Goal: Submit feedback/report problem: Leave review/rating

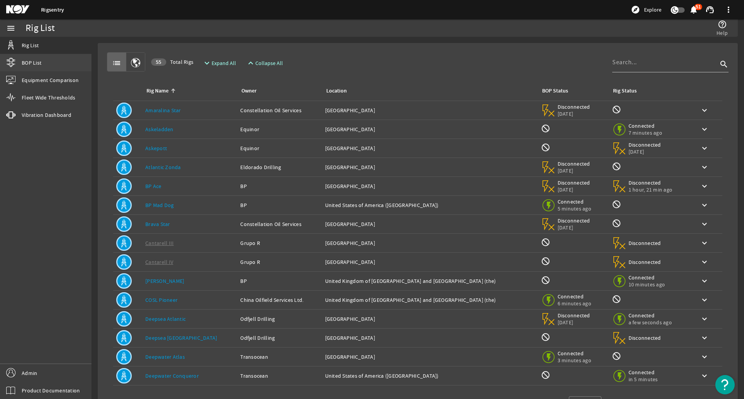
click at [36, 59] on span "BOP List" at bounding box center [32, 63] width 20 height 8
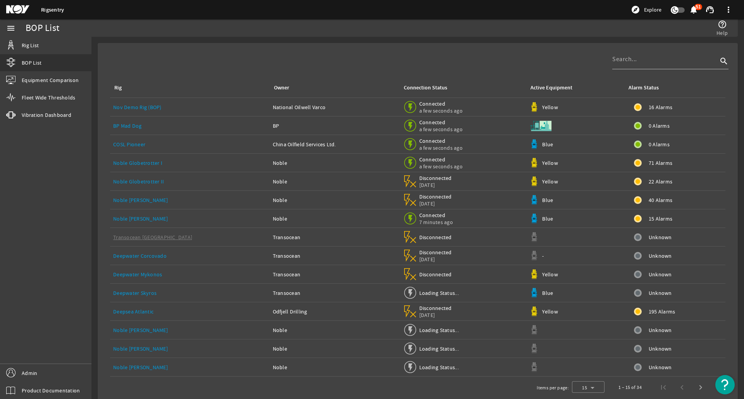
click at [458, 109] on rigsentry-connection-status "Connected a few seconds ago" at bounding box center [462, 107] width 121 height 17
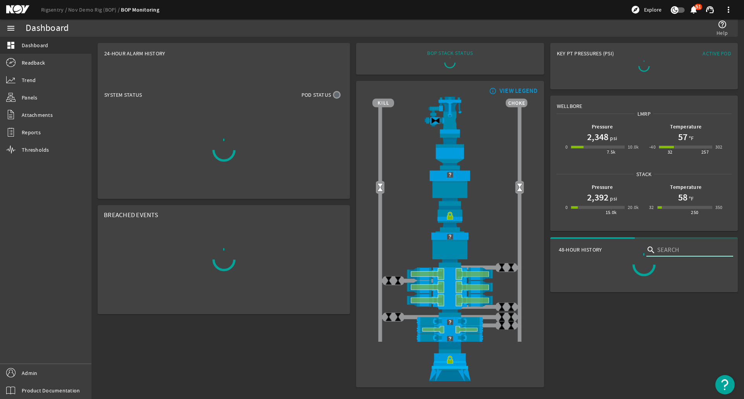
click at [674, 107] on div "Key PT Pressures (PSI) Active Pod Wellbore LMRP Pressure 2,348 psi 0 7.5k 10.0k…" at bounding box center [644, 215] width 194 height 351
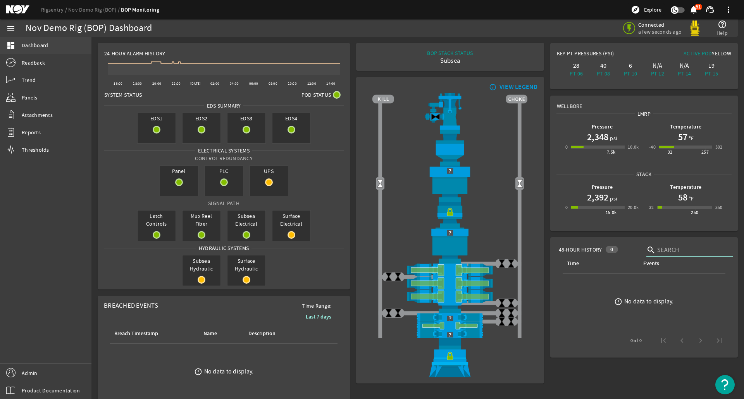
click at [46, 50] on link "dashboard Dashboard" at bounding box center [45, 45] width 91 height 17
click at [48, 9] on link "Rigsentry" at bounding box center [54, 9] width 27 height 7
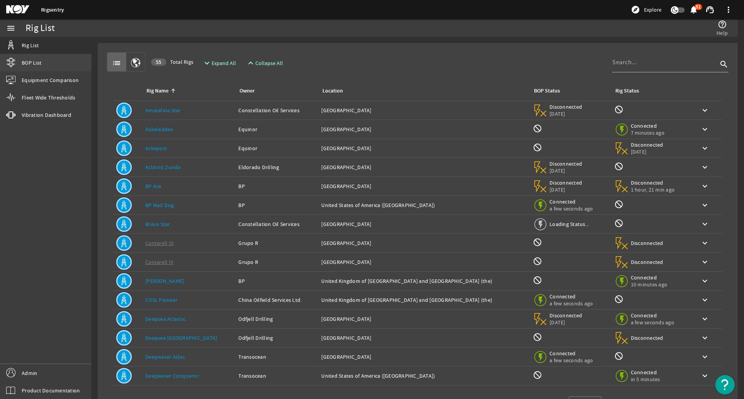
click at [72, 59] on link "BOP List" at bounding box center [45, 62] width 91 height 17
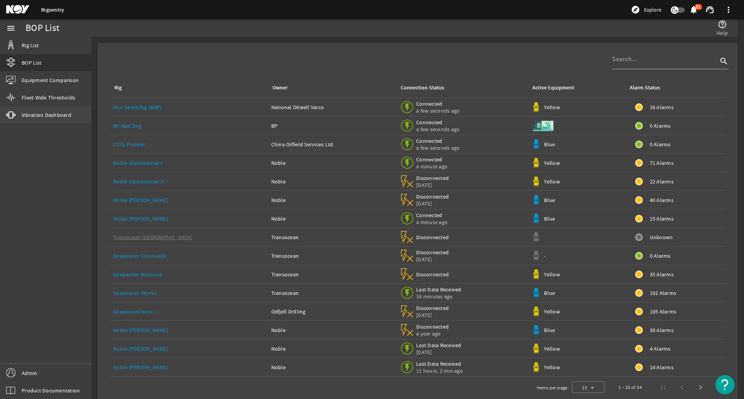
click at [58, 117] on span "Vibration Dashboard" at bounding box center [47, 115] width 50 height 8
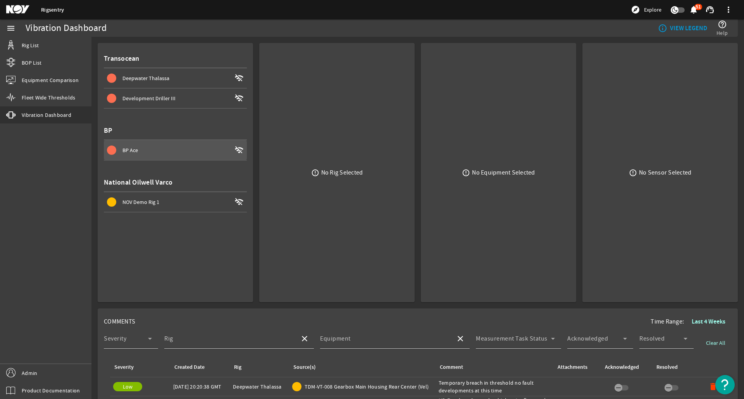
click at [197, 153] on div "BP Ace" at bounding box center [176, 150] width 109 height 8
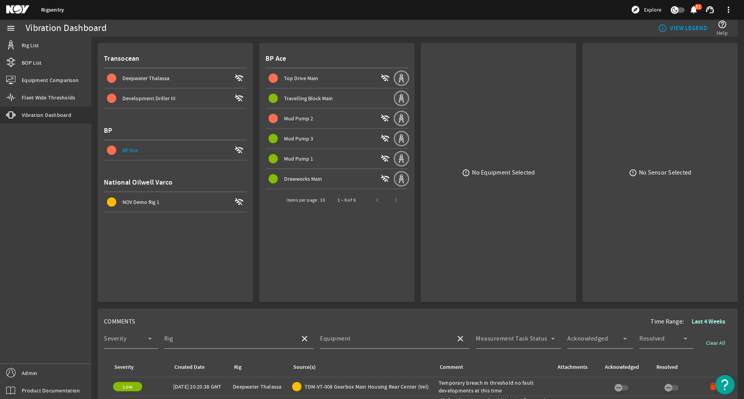
click at [207, 205] on div "NOV Demo Rig 1" at bounding box center [176, 202] width 109 height 8
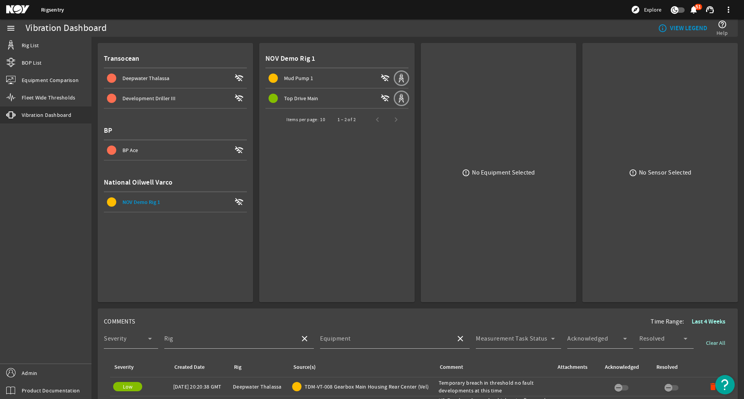
click at [323, 99] on div "Top Drive Main" at bounding box center [330, 99] width 93 height 8
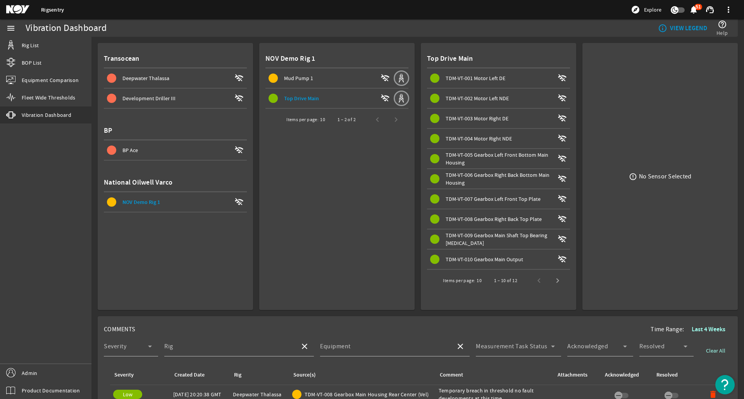
click at [497, 95] on span "TDM-VT-002 Motor Left NDE" at bounding box center [476, 98] width 63 height 7
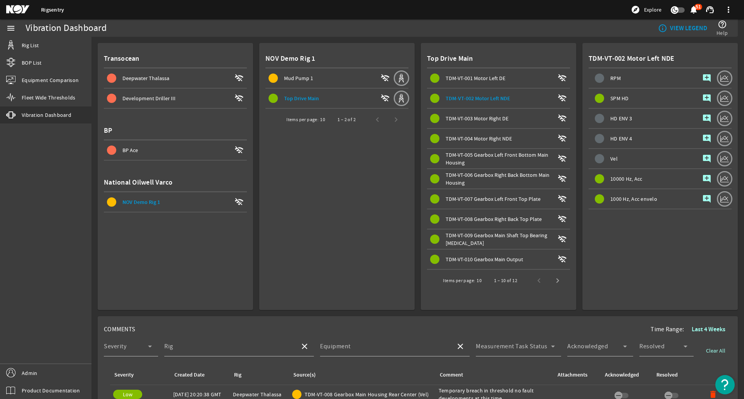
click at [702, 95] on mat-icon "add_comment" at bounding box center [706, 98] width 9 height 9
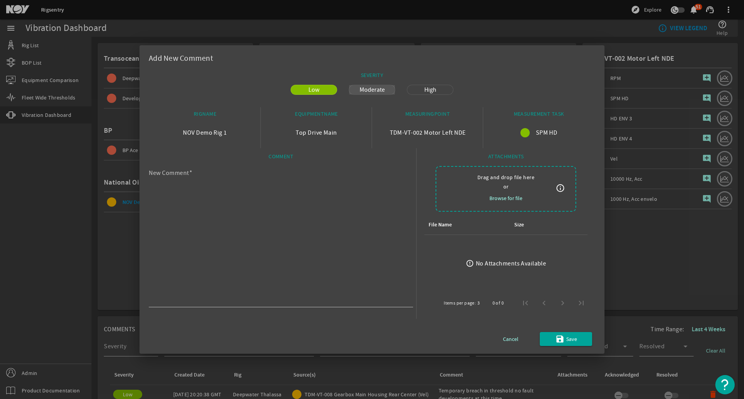
click at [379, 89] on span "Moderate" at bounding box center [372, 89] width 34 height 9
click at [422, 88] on span "High" at bounding box center [430, 89] width 21 height 9
click at [370, 88] on span "Moderate" at bounding box center [372, 89] width 34 height 9
click at [317, 89] on span "Low" at bounding box center [314, 89] width 20 height 9
click at [377, 88] on span "Moderate" at bounding box center [372, 89] width 34 height 9
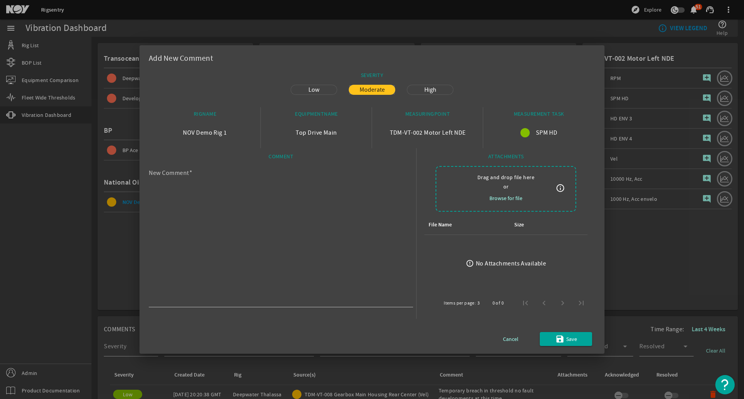
click at [426, 93] on span "High" at bounding box center [430, 89] width 21 height 9
click at [360, 87] on span "Moderate" at bounding box center [372, 89] width 34 height 9
click at [328, 87] on button "Low" at bounding box center [314, 89] width 46 height 9
click at [503, 331] on span "button" at bounding box center [510, 339] width 52 height 19
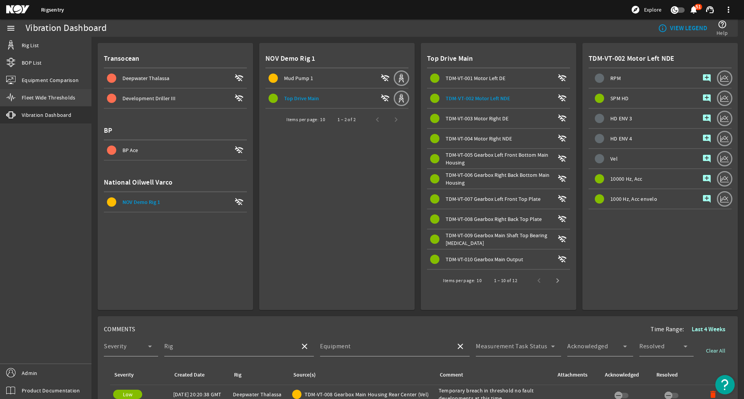
click at [50, 97] on span "Fleet Wide Thresholds" at bounding box center [48, 98] width 53 height 8
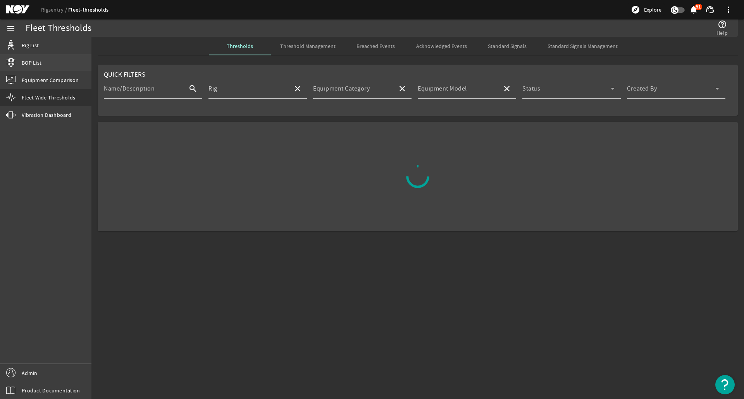
click at [39, 58] on link "BOP List" at bounding box center [45, 62] width 91 height 17
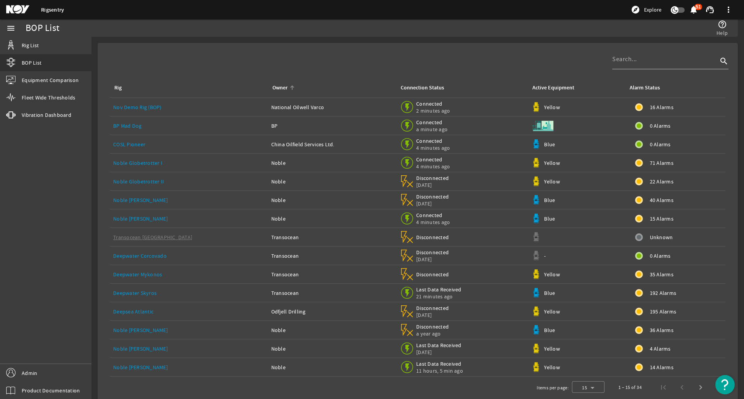
click at [268, 92] on th "Owner" at bounding box center [332, 88] width 129 height 20
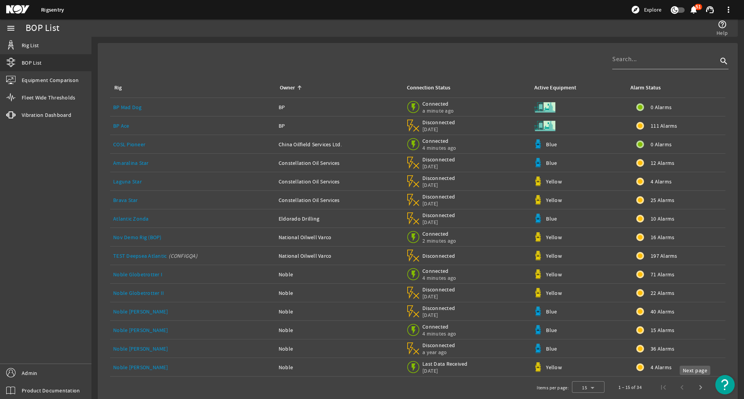
click at [699, 388] on span "Next page" at bounding box center [700, 387] width 19 height 19
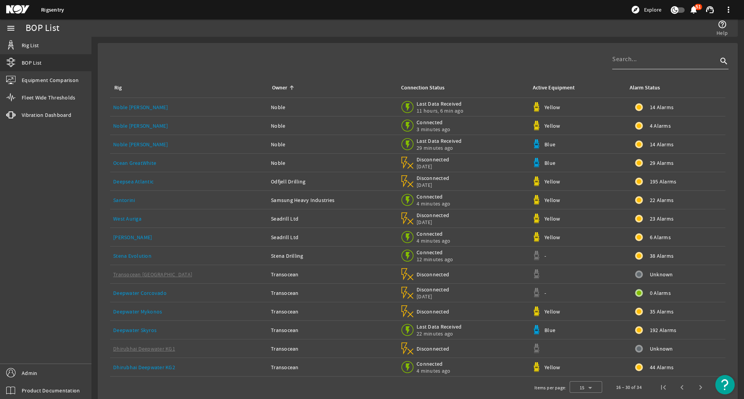
click at [629, 65] on div at bounding box center [664, 59] width 105 height 20
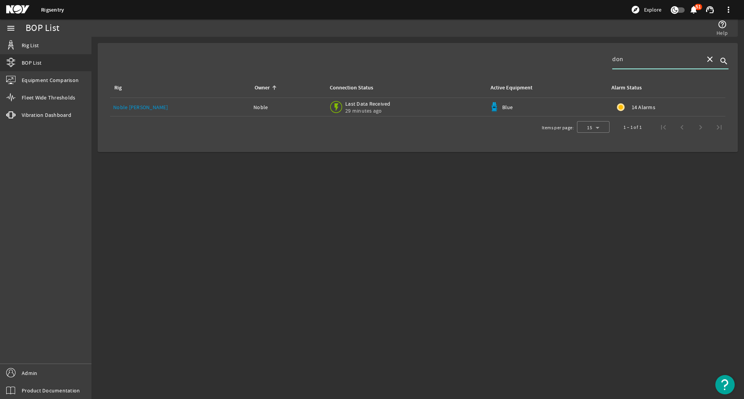
type input "don"
click at [260, 107] on div "Noble" at bounding box center [287, 107] width 69 height 8
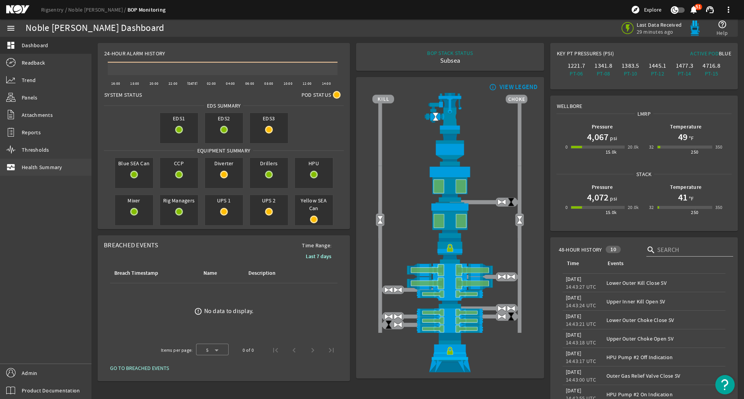
click at [47, 170] on span "Health Summary" at bounding box center [42, 167] width 41 height 8
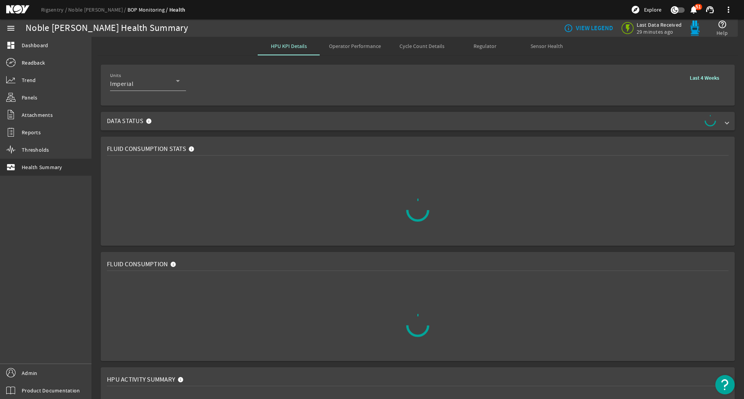
click at [546, 52] on span "Sensor Health" at bounding box center [546, 46] width 33 height 19
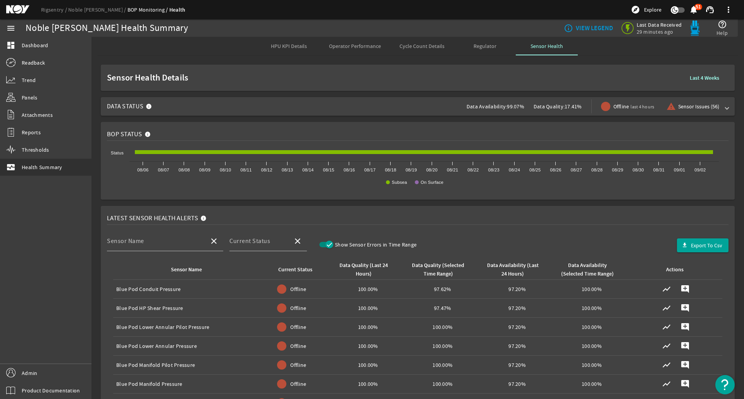
click at [421, 284] on td "Data Quality (Selected Time Range): 97.62%" at bounding box center [442, 289] width 74 height 19
click at [680, 288] on mat-icon "add_comment" at bounding box center [684, 289] width 9 height 9
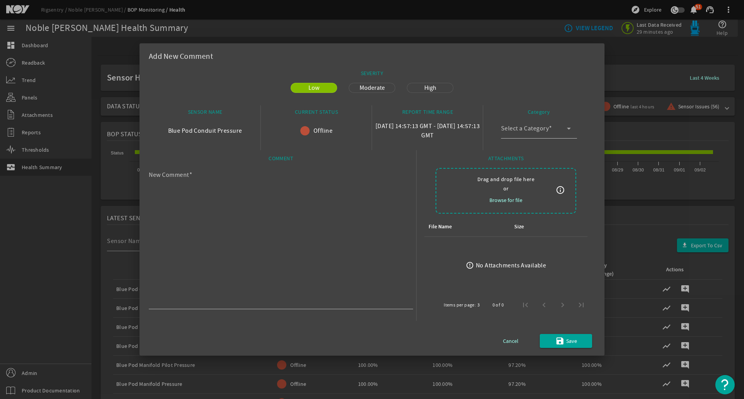
click at [375, 85] on span "Moderate" at bounding box center [372, 87] width 34 height 9
click at [428, 90] on span "High" at bounding box center [430, 87] width 21 height 9
click at [367, 85] on span "Moderate" at bounding box center [372, 87] width 34 height 9
click at [331, 86] on button "Low" at bounding box center [314, 87] width 46 height 9
click at [365, 88] on span "Moderate" at bounding box center [372, 87] width 34 height 9
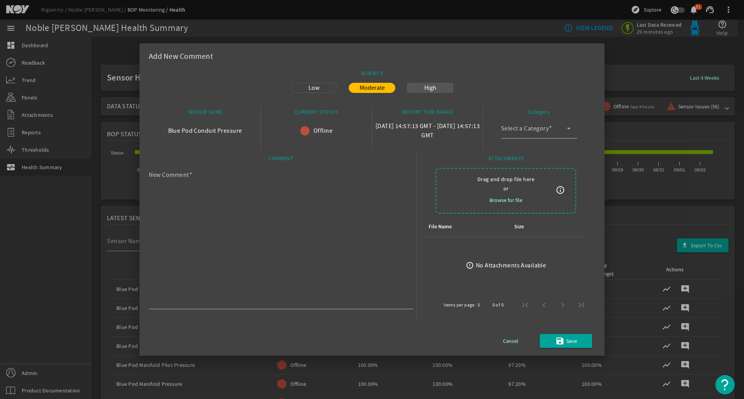
click at [420, 88] on span "High" at bounding box center [430, 87] width 21 height 9
click at [361, 87] on span "Moderate" at bounding box center [372, 87] width 34 height 9
click at [330, 86] on button "Low" at bounding box center [314, 87] width 46 height 9
click at [507, 339] on span "Cancel" at bounding box center [510, 341] width 15 height 9
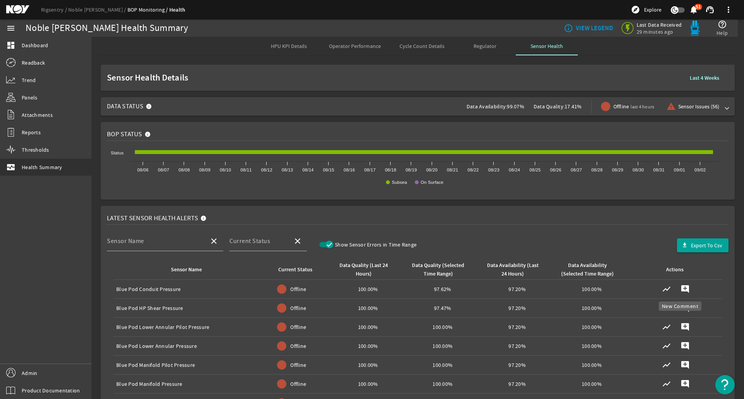
click at [680, 287] on mat-icon "add_comment" at bounding box center [684, 289] width 9 height 9
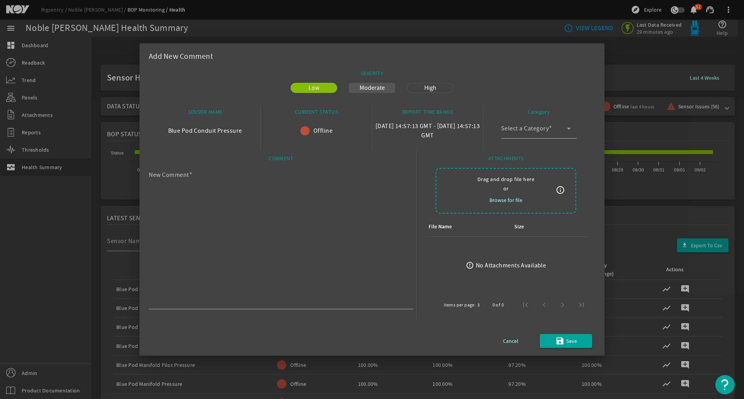
click at [367, 87] on span "Moderate" at bounding box center [372, 87] width 34 height 9
click at [428, 90] on span "High" at bounding box center [430, 87] width 21 height 9
click at [322, 88] on span "Low" at bounding box center [314, 87] width 20 height 9
click at [507, 338] on span "Cancel" at bounding box center [510, 341] width 15 height 9
